Goal: Task Accomplishment & Management: Use online tool/utility

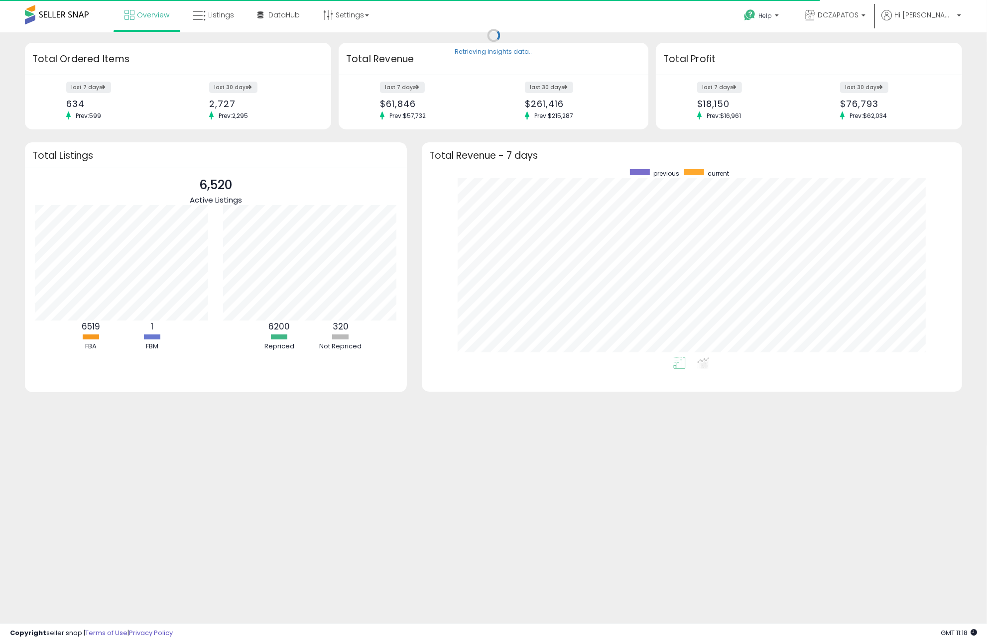
scroll to position [188, 520]
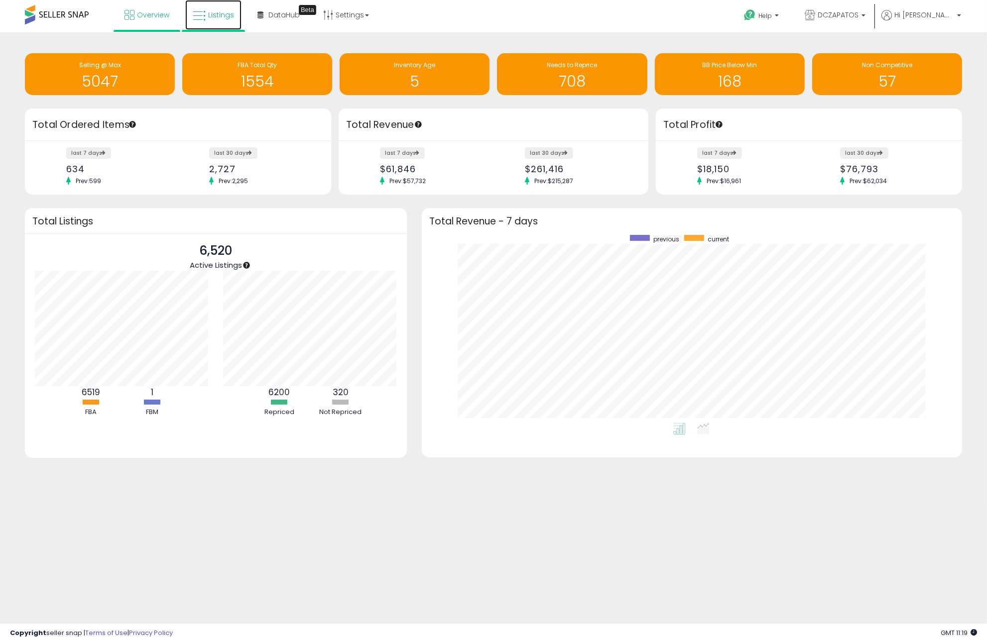
click at [220, 22] on link "Listings" at bounding box center [213, 15] width 56 height 30
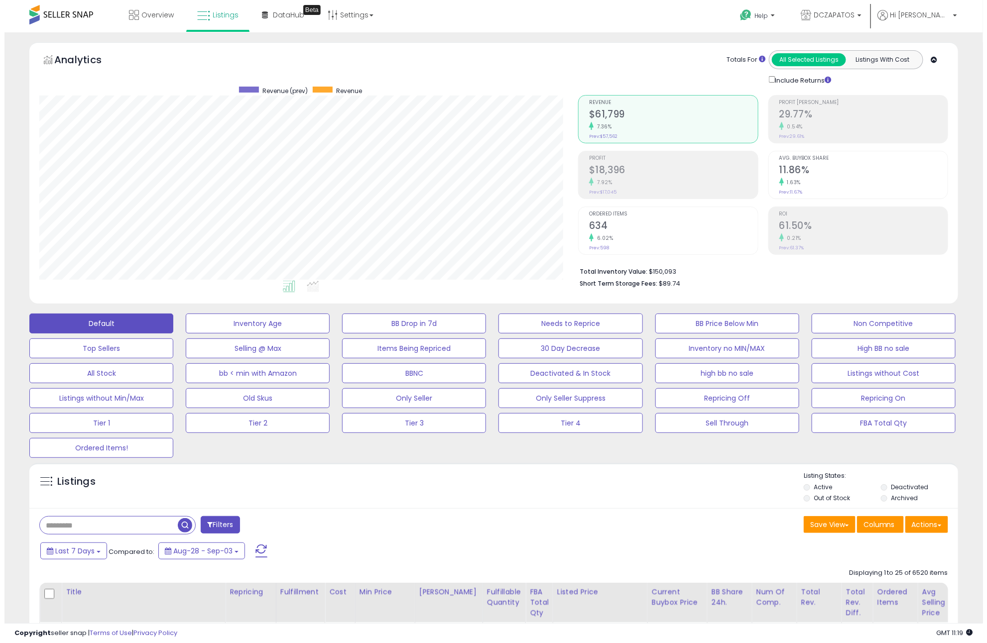
scroll to position [204, 539]
click at [928, 519] on button "Actions" at bounding box center [922, 524] width 43 height 17
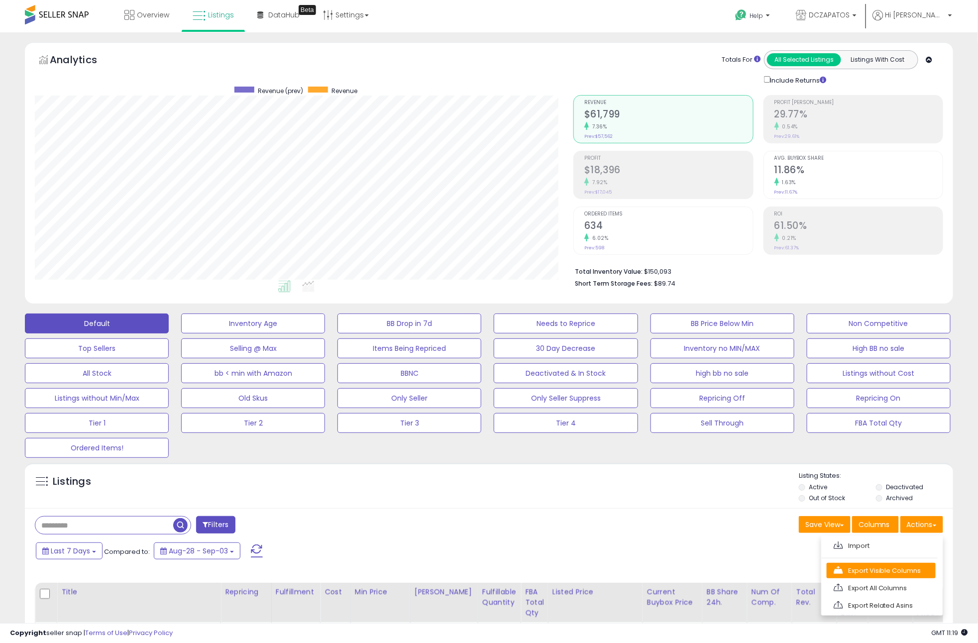
click at [903, 577] on link "Export Visible Columns" at bounding box center [881, 570] width 109 height 15
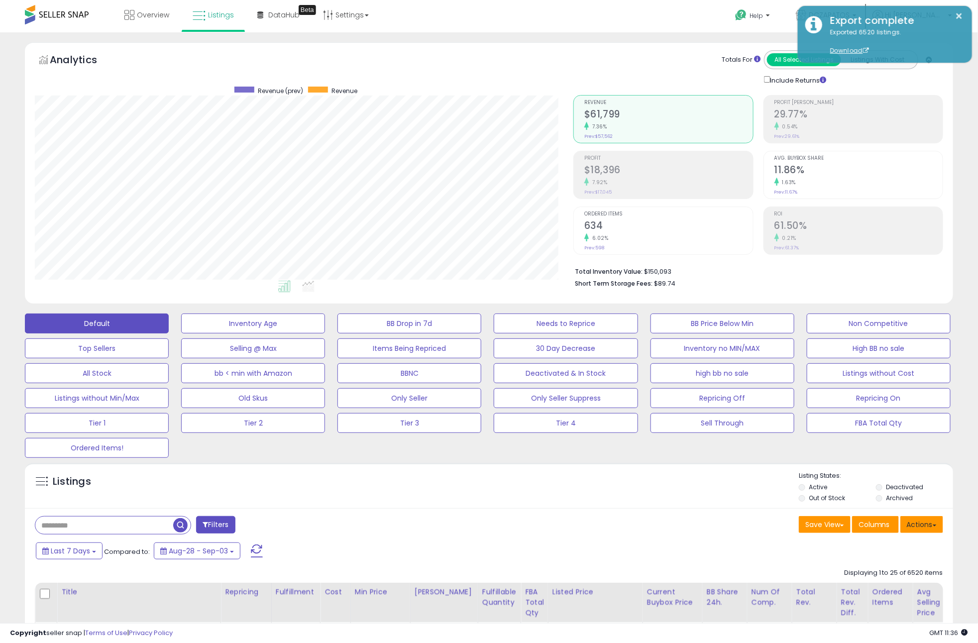
click at [923, 524] on button "Actions" at bounding box center [922, 524] width 43 height 17
click at [900, 548] on link "Import" at bounding box center [881, 545] width 109 height 15
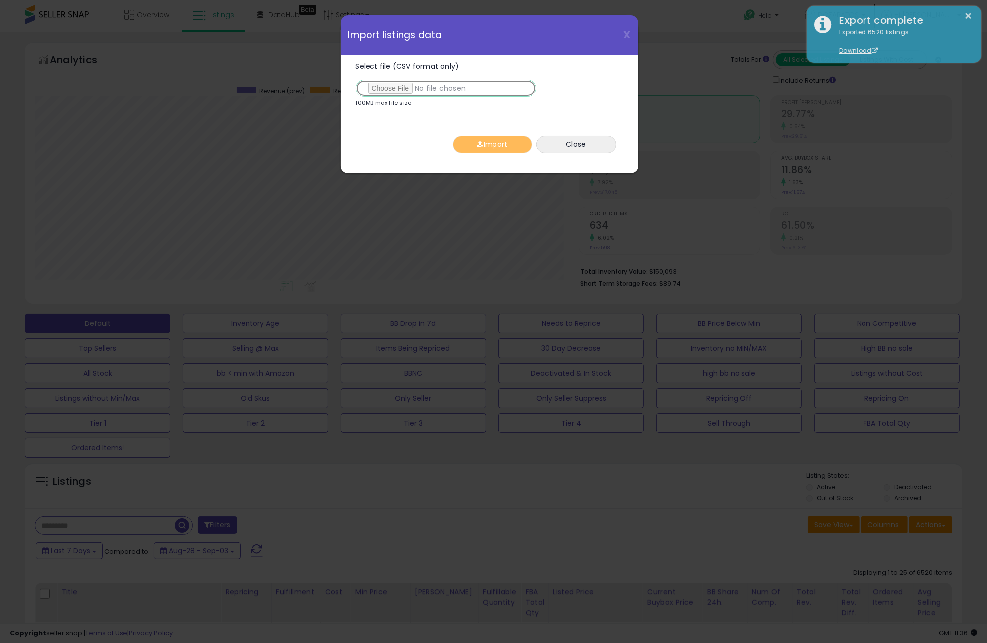
click at [382, 82] on input "Select file (CSV format only)" at bounding box center [445, 88] width 181 height 17
type input "**********"
click at [517, 145] on button "Import" at bounding box center [493, 144] width 80 height 17
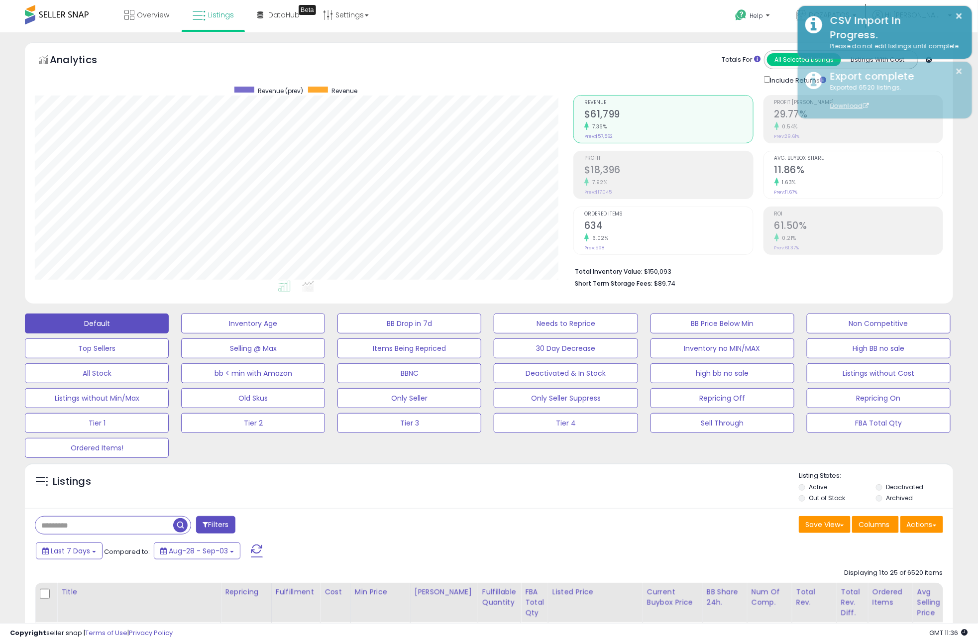
scroll to position [497638, 497303]
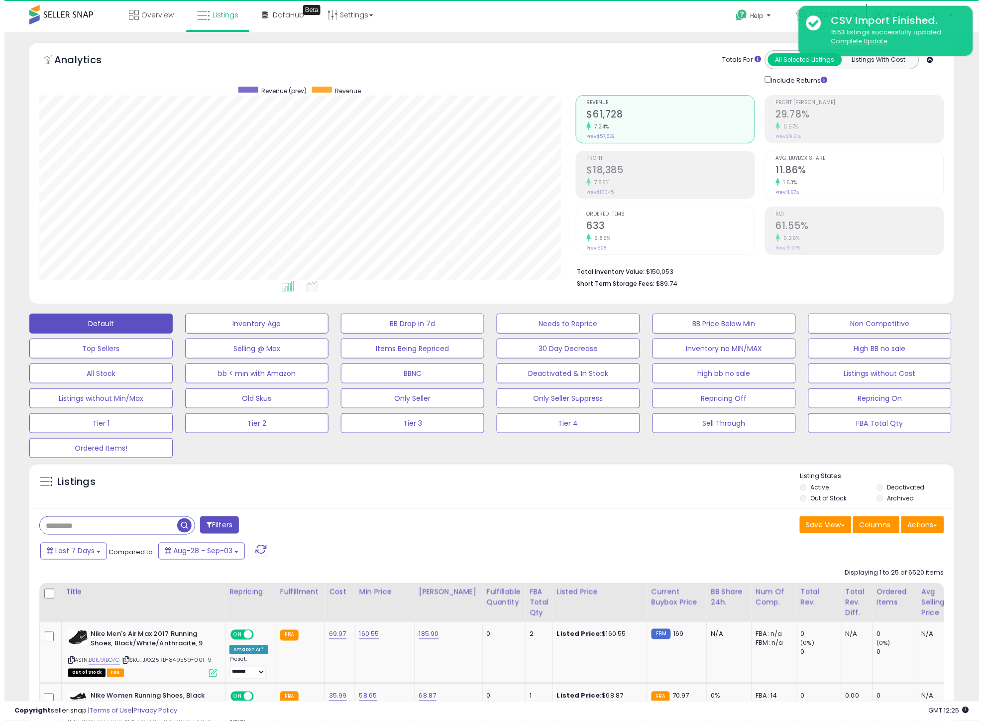
scroll to position [204, 536]
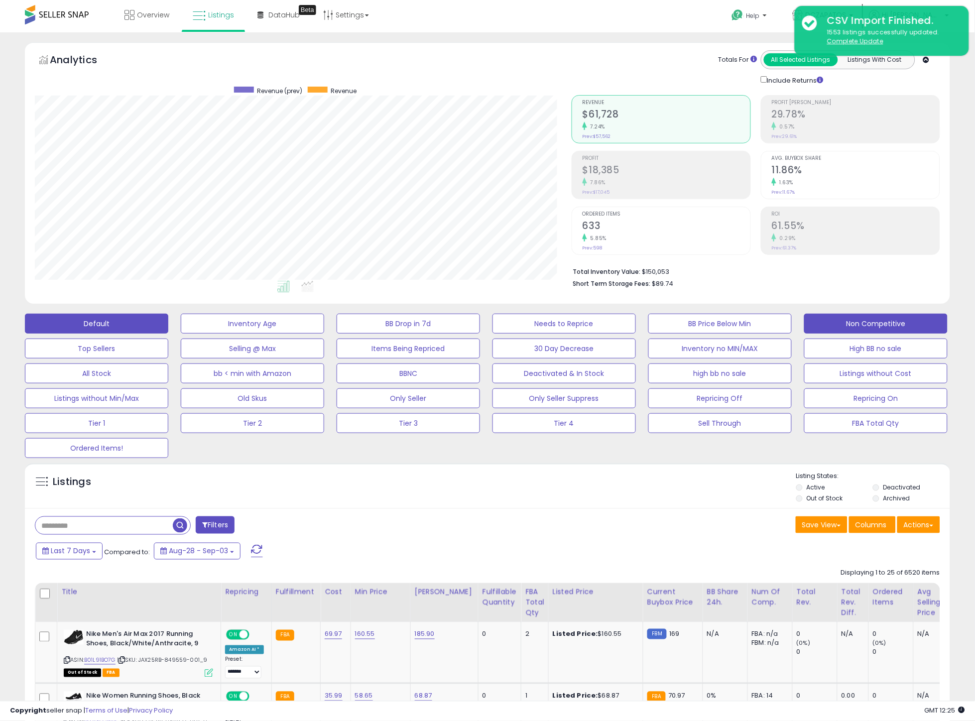
click at [888, 328] on button "Non Competitive" at bounding box center [875, 324] width 143 height 20
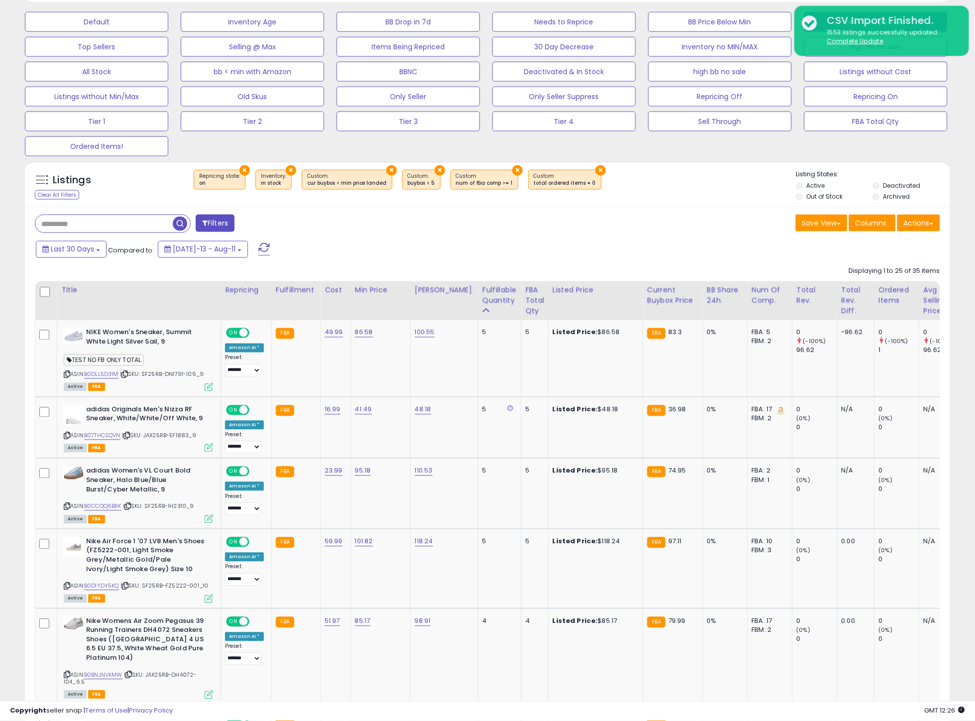
scroll to position [246, 0]
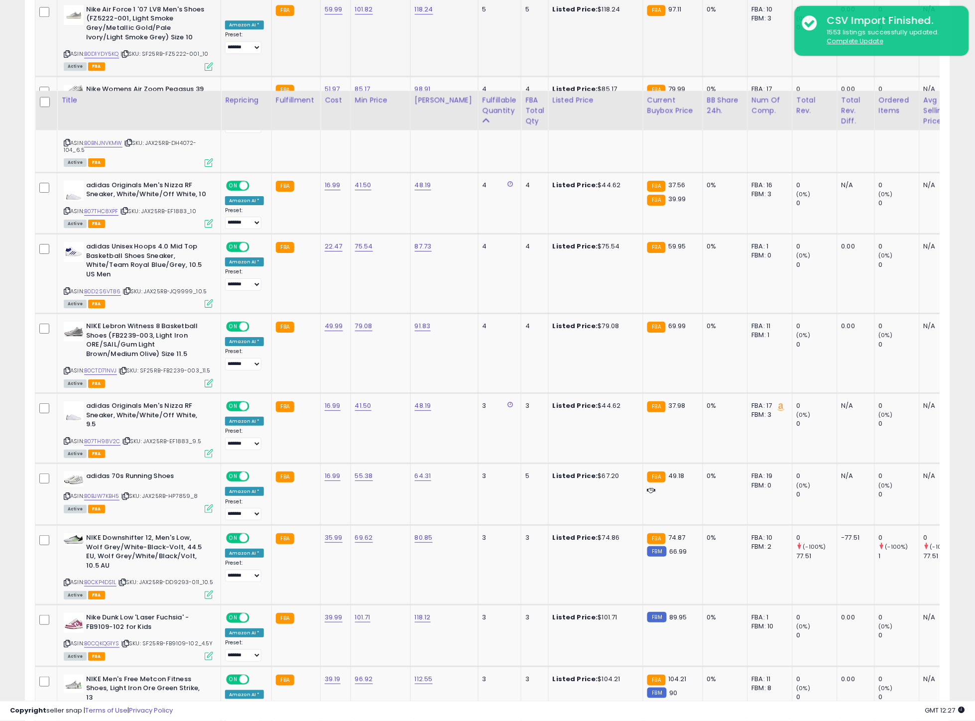
scroll to position [800, 0]
